Goal: Task Accomplishment & Management: Manage account settings

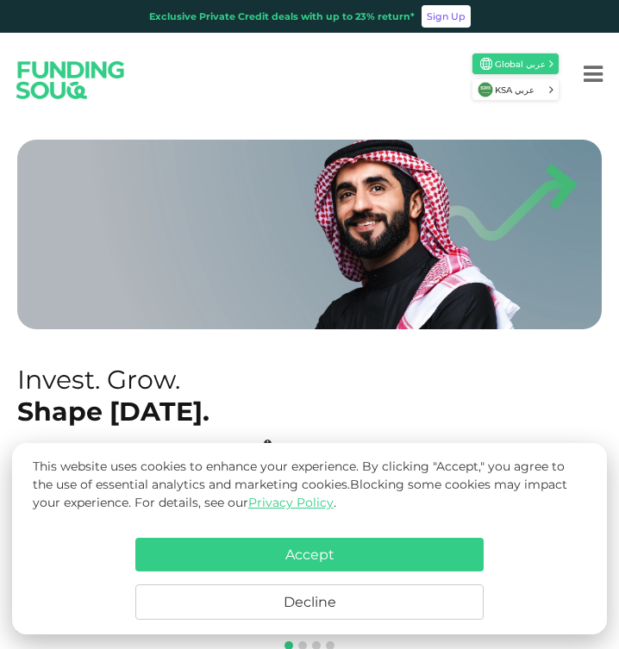
click at [584, 76] on icon "Menu" at bounding box center [593, 74] width 19 height 22
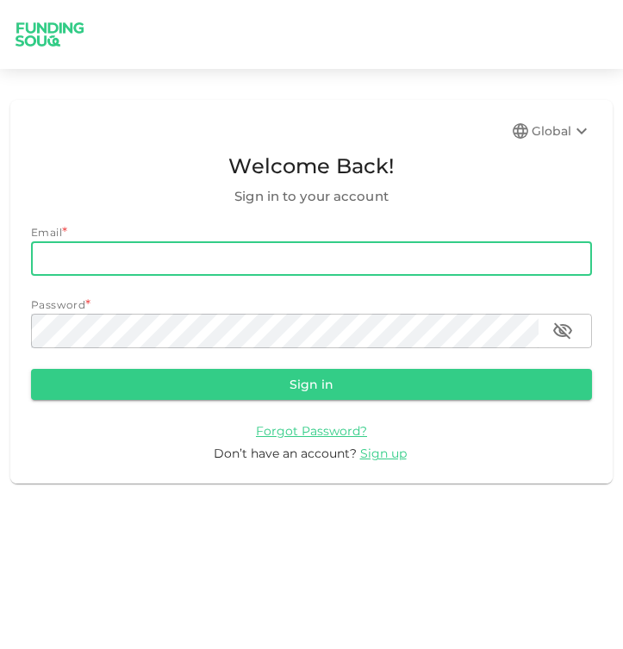
type input "[EMAIL_ADDRESS][DOMAIN_NAME]"
click at [311, 383] on button "Sign in" at bounding box center [311, 384] width 561 height 31
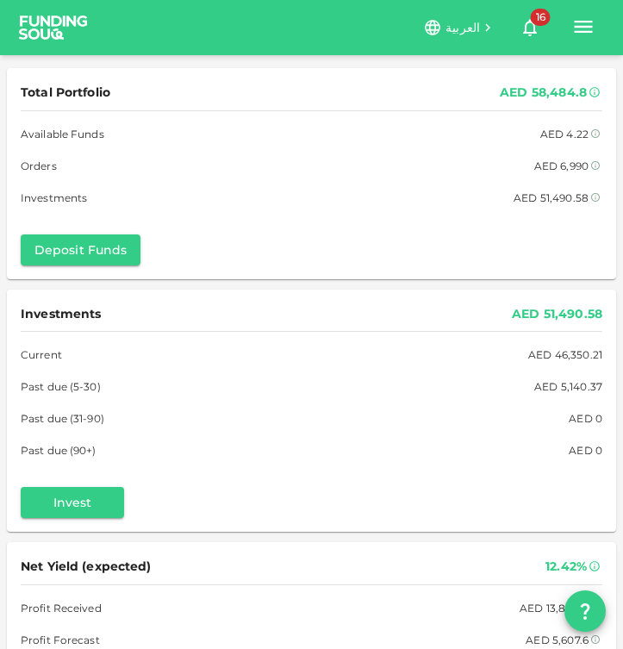
click at [580, 28] on icon "button" at bounding box center [584, 27] width 18 height 12
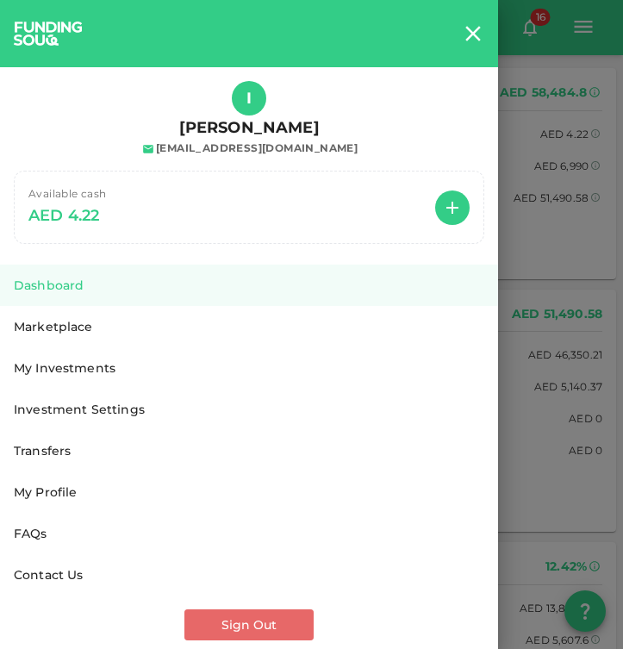
click at [231, 619] on button "Sign Out" at bounding box center [248, 624] width 129 height 31
